Goal: Task Accomplishment & Management: Manage account settings

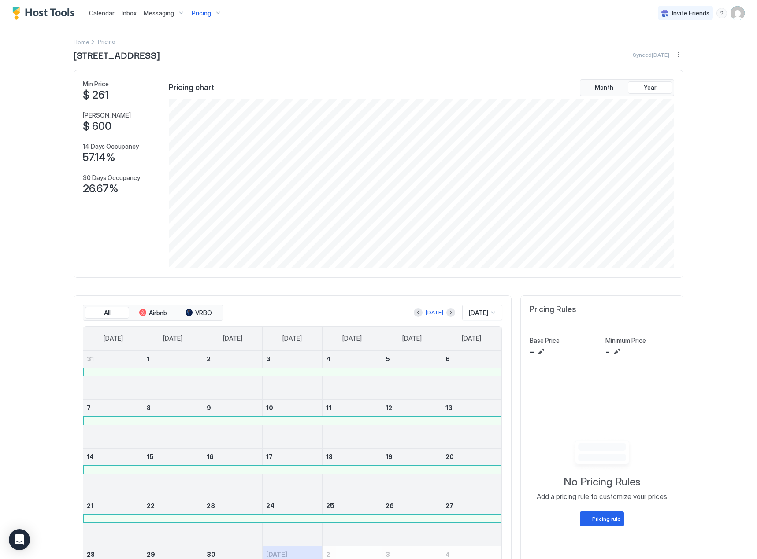
click at [126, 16] on span "Inbox" at bounding box center [129, 12] width 15 height 7
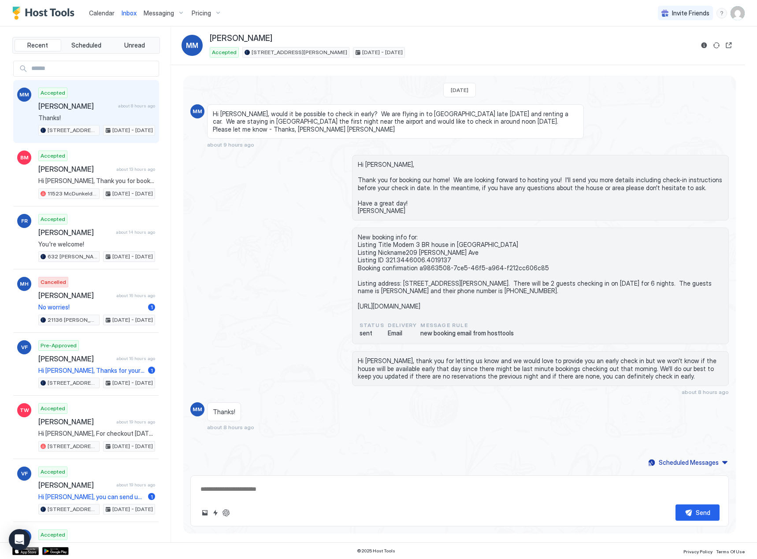
click at [234, 252] on div "New booking info for: Listing Title Modern 3 BR house in [GEOGRAPHIC_DATA] List…" at bounding box center [459, 286] width 538 height 117
click at [101, 9] on span "Calendar" at bounding box center [102, 12] width 26 height 7
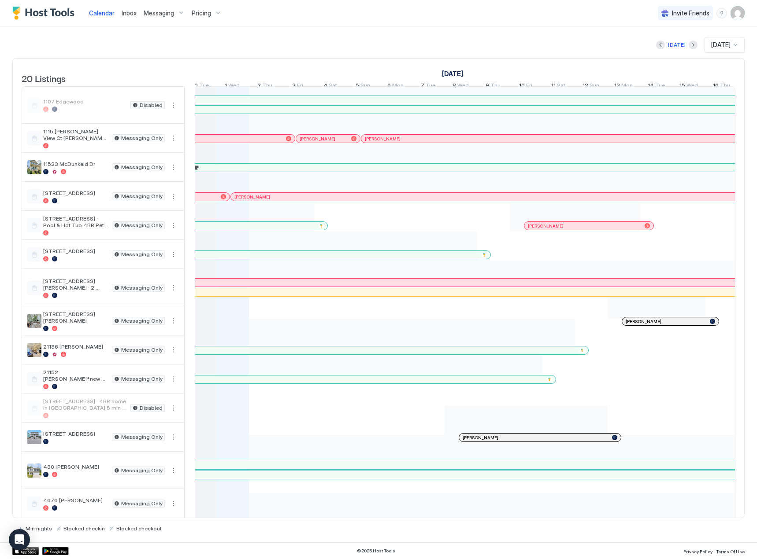
click at [316, 142] on div at bounding box center [316, 138] width 7 height 7
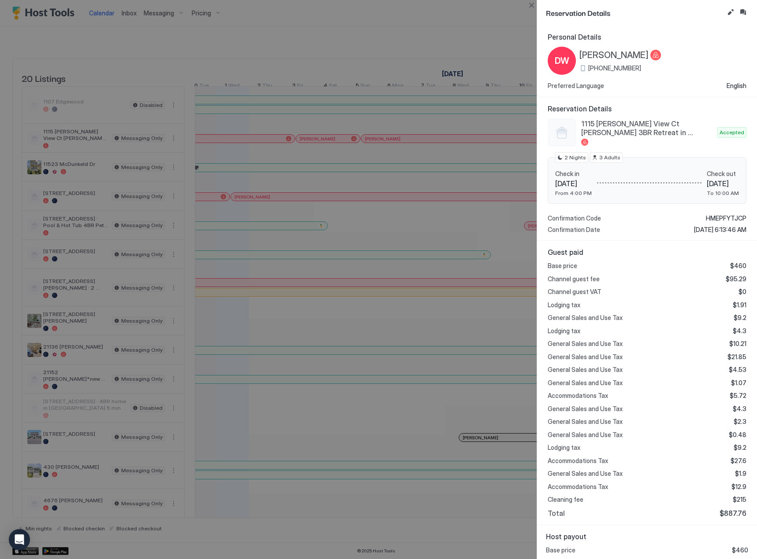
click at [330, 47] on div at bounding box center [378, 279] width 757 height 559
click at [530, 2] on button "Close" at bounding box center [531, 5] width 11 height 11
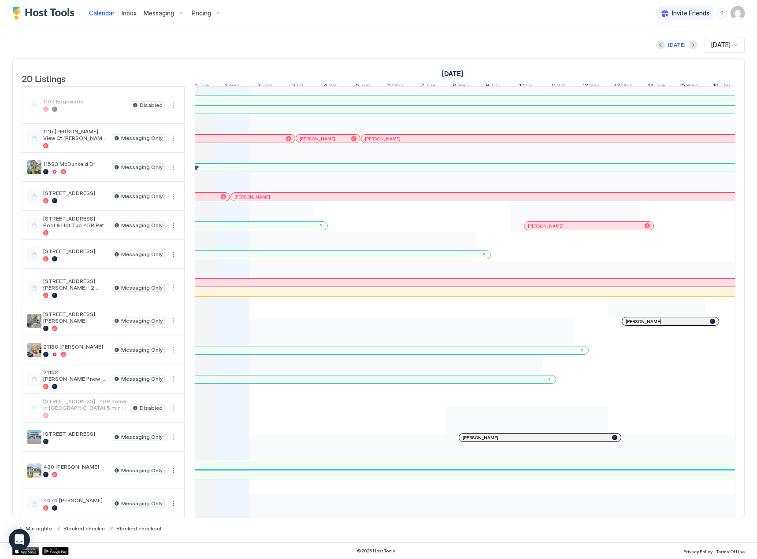
click at [319, 229] on div at bounding box center [320, 225] width 5 height 5
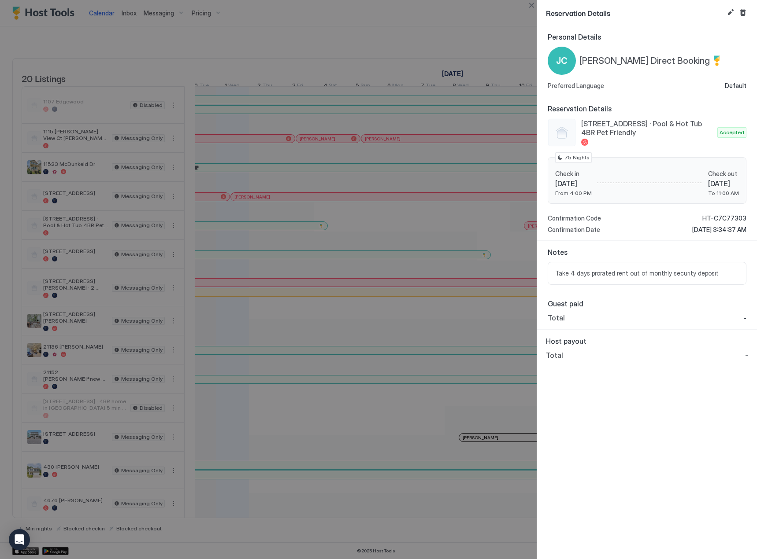
click at [232, 228] on div at bounding box center [378, 279] width 757 height 559
click at [228, 240] on div at bounding box center [378, 279] width 757 height 559
click at [528, 6] on button "Close" at bounding box center [531, 5] width 11 height 11
